Goal: Task Accomplishment & Management: Complete application form

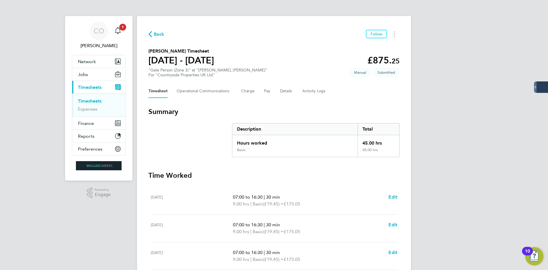
drag, startPoint x: 159, startPoint y: 29, endPoint x: 170, endPoint y: 34, distance: 12.0
click at [159, 30] on div "Back Follow [PERSON_NAME] Timesheet [DATE] - [DATE] £875. 25 "Gate Person (Zone…" at bounding box center [274, 212] width 274 height 392
drag, startPoint x: 170, startPoint y: 34, endPoint x: 158, endPoint y: 32, distance: 12.1
click at [170, 34] on div "Back Follow" at bounding box center [273, 34] width 251 height 9
click at [158, 32] on span "Back" at bounding box center [159, 34] width 11 height 7
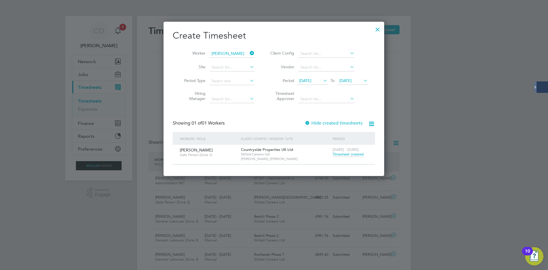
click at [249, 52] on icon at bounding box center [249, 53] width 0 height 8
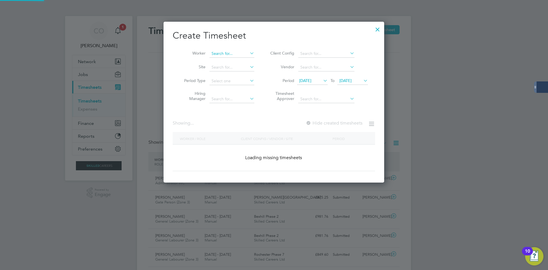
click at [238, 55] on input at bounding box center [232, 54] width 45 height 8
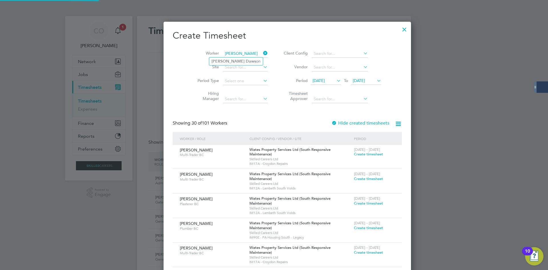
type input "[PERSON_NAME]"
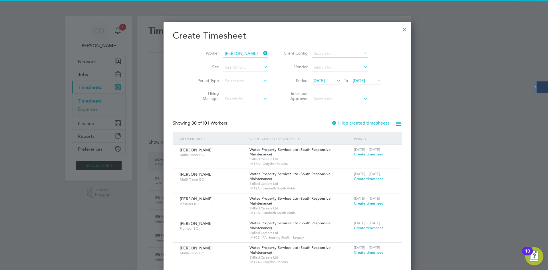
click at [235, 58] on ul "[PERSON_NAME] on" at bounding box center [236, 61] width 54 height 8
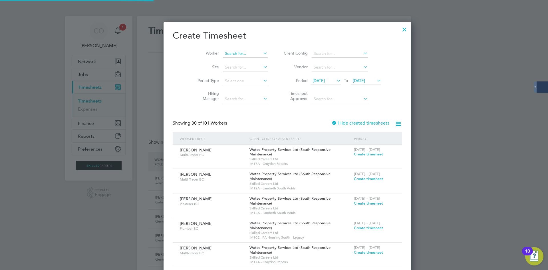
click at [233, 53] on input at bounding box center [245, 54] width 45 height 8
click at [248, 58] on li "[PERSON_NAME] on" at bounding box center [236, 61] width 54 height 8
type input "[PERSON_NAME]"
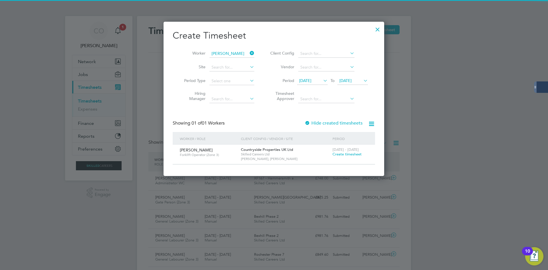
click at [319, 122] on label "Hide created timesheets" at bounding box center [334, 123] width 58 height 6
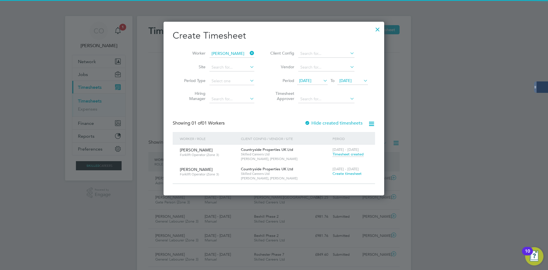
click at [345, 172] on span "Create timesheet" at bounding box center [347, 173] width 29 height 5
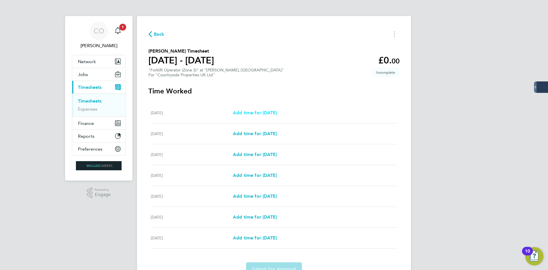
click at [260, 111] on span "Add time for [DATE]" at bounding box center [255, 112] width 44 height 5
select select "30"
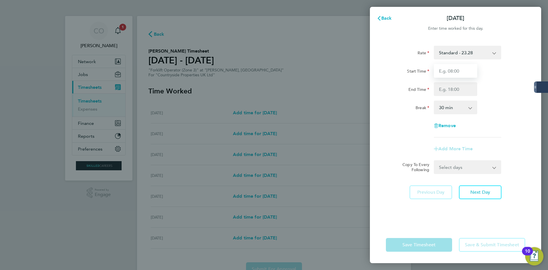
drag, startPoint x: 462, startPoint y: 69, endPoint x: 462, endPoint y: 74, distance: 4.9
click at [462, 69] on input "Start Time" at bounding box center [455, 71] width 43 height 14
type input "07:00"
drag, startPoint x: 441, startPoint y: 89, endPoint x: 444, endPoint y: 99, distance: 10.6
click at [441, 89] on input "End Time" at bounding box center [455, 89] width 43 height 14
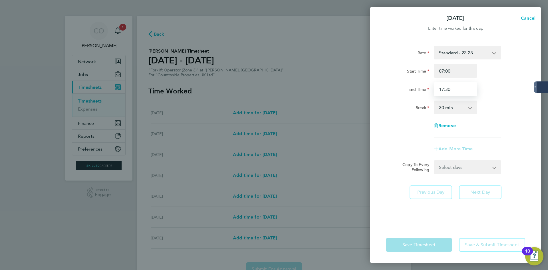
type input "17:30"
click at [450, 107] on select "0 min 15 min 30 min 45 min 60 min 75 min 90 min" at bounding box center [452, 107] width 35 height 13
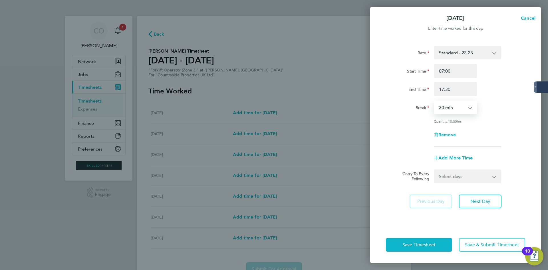
select select "60"
click at [435, 101] on select "0 min 15 min 30 min 45 min 60 min 75 min 90 min" at bounding box center [452, 107] width 35 height 13
click at [455, 177] on select "Select days Day Weekday (Mon-Fri) Weekend (Sat-Sun) [DATE] [DATE] [DATE] [DATE]…" at bounding box center [465, 176] width 60 height 13
select select "WEEKDAY"
click at [435, 170] on select "Select days Day Weekday (Mon-Fri) Weekend (Sat-Sun) [DATE] [DATE] [DATE] [DATE]…" at bounding box center [465, 176] width 60 height 13
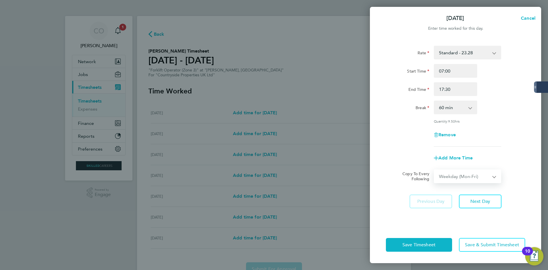
select select "[DATE]"
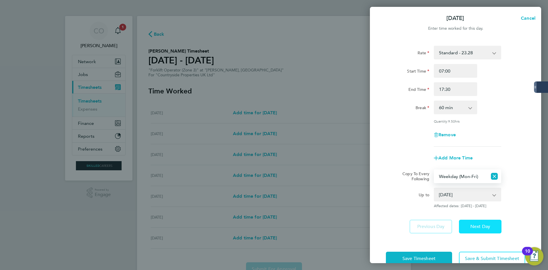
click at [475, 231] on button "Next Day" at bounding box center [480, 227] width 43 height 14
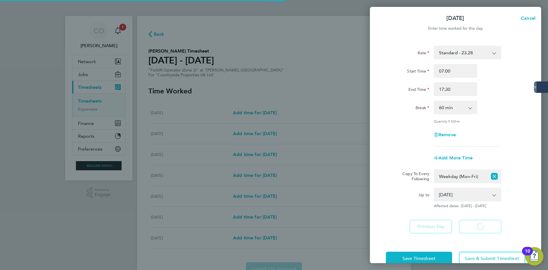
select select "60"
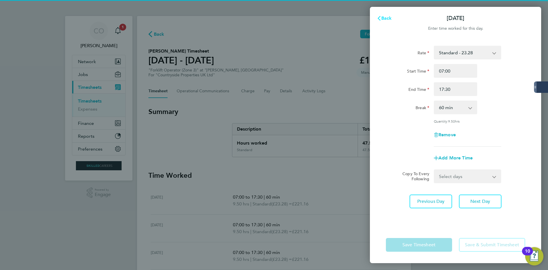
click at [385, 20] on span "Back" at bounding box center [386, 17] width 11 height 5
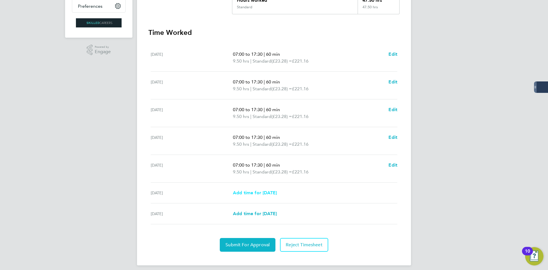
click at [254, 194] on span "Add time for [DATE]" at bounding box center [255, 192] width 44 height 5
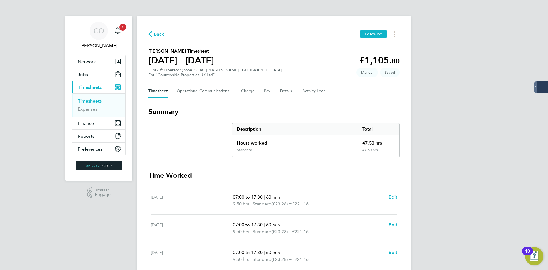
select select "30"
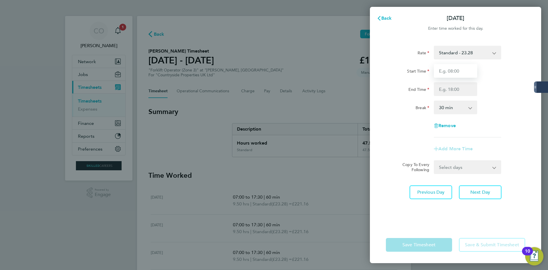
click at [441, 65] on input "Start Time" at bounding box center [455, 71] width 43 height 14
type input "07:00"
click at [447, 95] on input "End Time" at bounding box center [455, 89] width 43 height 14
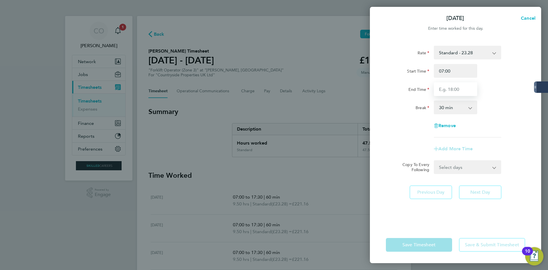
type input "14:00"
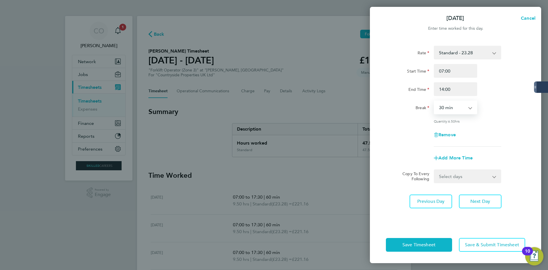
drag, startPoint x: 445, startPoint y: 107, endPoint x: 447, endPoint y: 112, distance: 5.8
click at [445, 107] on select "0 min 15 min 30 min 45 min 60 min 75 min 90 min" at bounding box center [452, 107] width 35 height 13
select select "60"
click at [435, 101] on select "0 min 15 min 30 min 45 min 60 min 75 min 90 min" at bounding box center [452, 107] width 35 height 13
drag, startPoint x: 481, startPoint y: 208, endPoint x: 480, endPoint y: 200, distance: 7.6
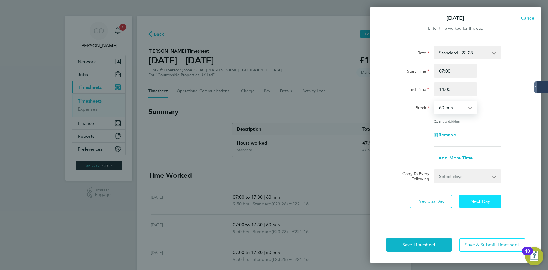
click at [481, 208] on div "Rate Standard - 23.28 Start Time 07:00 End Time 14:00 Break 0 min 15 min 30 min…" at bounding box center [455, 133] width 171 height 188
click at [480, 200] on span "Next Day" at bounding box center [481, 201] width 20 height 6
select select "30"
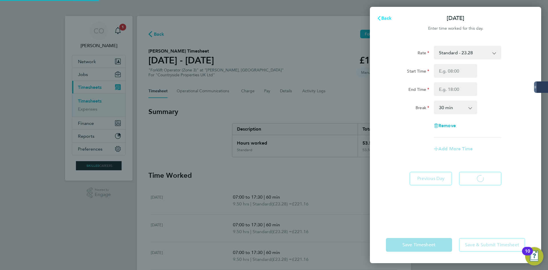
select select "30"
click at [385, 17] on span "Back" at bounding box center [386, 17] width 11 height 5
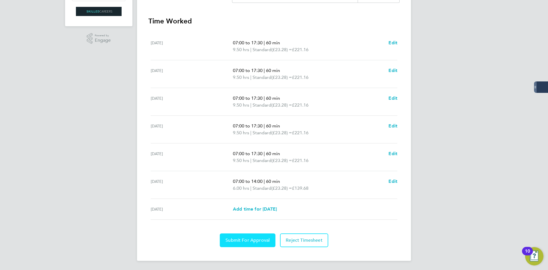
click at [251, 242] on span "Submit For Approval" at bounding box center [248, 240] width 44 height 6
